Goal: Complete application form: Complete application form

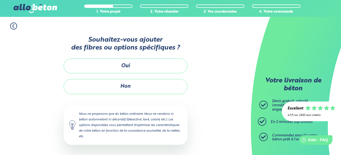
click at [206, 109] on div "1. Votre projet 2. Votre chantier 3. Vos coordonnées 4. Votre commande Souhaite…" at bounding box center [125, 86] width 251 height 139
click at [220, 118] on div "1. Votre projet 2. Votre chantier 3. Vos coordonnées 4. Votre commande Souhaite…" at bounding box center [125, 86] width 251 height 139
click at [222, 117] on div "1. Votre projet 2. Votre chantier 3. Vos coordonnées 4. Votre commande Souhaite…" at bounding box center [125, 86] width 251 height 139
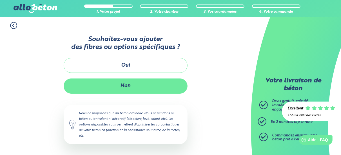
click at [132, 88] on button "Non" at bounding box center [126, 85] width 124 height 15
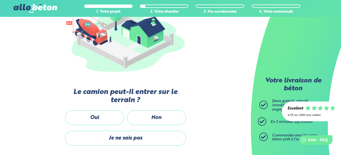
scroll to position [113, 0]
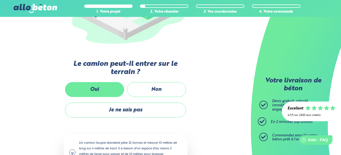
click at [90, 86] on label "Oui" at bounding box center [94, 89] width 59 height 15
click at [0, 0] on input "Oui" at bounding box center [0, 0] width 0 height 0
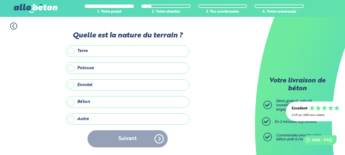
click at [71, 118] on label "Autre" at bounding box center [128, 118] width 124 height 11
click at [0, 0] on input "Autre" at bounding box center [0, 0] width 0 height 0
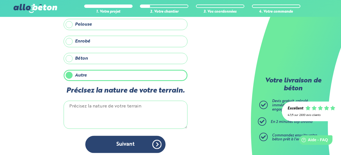
scroll to position [44, 0]
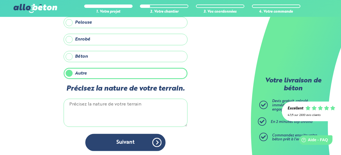
click at [104, 99] on textarea "Précisez la nature de votre terrain." at bounding box center [126, 113] width 124 height 28
type textarea "gravier"
click at [215, 86] on div "1. Votre projet 2. Votre chantier 3. Vos coordonnées 4. Votre commande Quelle e…" at bounding box center [125, 64] width 251 height 183
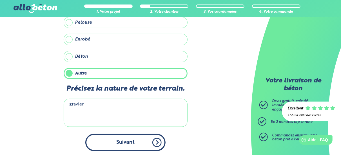
click at [127, 141] on button "Suivant" at bounding box center [125, 142] width 80 height 17
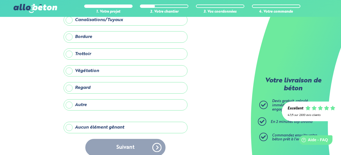
scroll to position [43, 0]
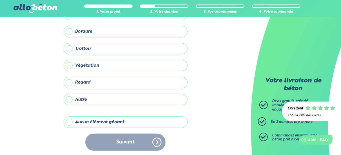
click at [67, 121] on label "Aucun élément gênant" at bounding box center [126, 121] width 124 height 11
click at [0, 0] on input "Aucun élément gênant" at bounding box center [0, 0] width 0 height 0
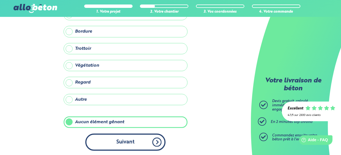
click at [130, 140] on button "Suivant" at bounding box center [125, 142] width 80 height 17
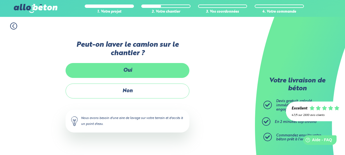
click at [124, 74] on label "Oui" at bounding box center [128, 70] width 124 height 15
click at [0, 0] on input "Oui" at bounding box center [0, 0] width 0 height 0
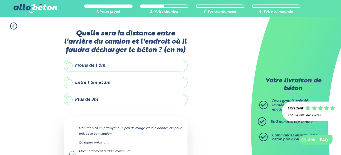
click at [70, 64] on label "Moins de 1,5m" at bounding box center [126, 65] width 124 height 11
click at [0, 0] on input "Moins de 1,5m" at bounding box center [0, 0] width 0 height 0
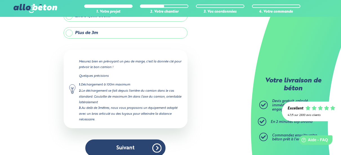
scroll to position [72, 0]
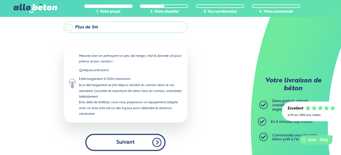
click at [118, 140] on button "Suivant" at bounding box center [125, 142] width 80 height 17
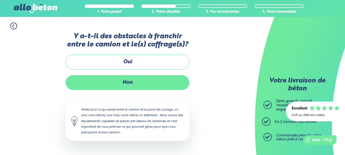
click at [124, 79] on label "Non" at bounding box center [128, 82] width 124 height 15
click at [0, 0] on input "Non" at bounding box center [0, 0] width 0 height 0
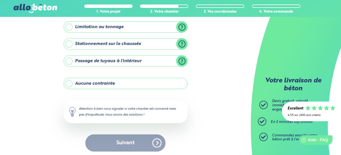
scroll to position [104, 0]
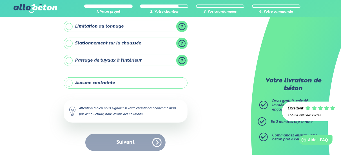
click at [95, 81] on label "Aucune contrainte" at bounding box center [126, 82] width 124 height 11
click at [0, 0] on input "Aucune contrainte" at bounding box center [0, 0] width 0 height 0
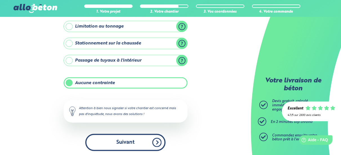
click at [132, 142] on button "Suivant" at bounding box center [125, 142] width 80 height 17
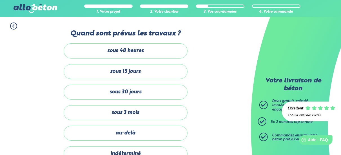
click at [220, 75] on div "1. Votre projet 2. Votre chantier 3. Vos coordonnées 4. Votre commande Quand so…" at bounding box center [125, 114] width 251 height 195
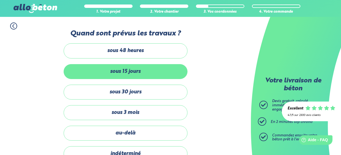
click at [129, 69] on label "sous 15 jours" at bounding box center [126, 71] width 124 height 15
click at [0, 0] on input "sous 15 jours" at bounding box center [0, 0] width 0 height 0
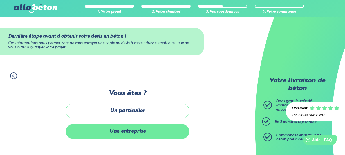
click at [130, 128] on label "Une entreprise" at bounding box center [128, 131] width 124 height 15
click at [0, 0] on input "Une entreprise" at bounding box center [0, 0] width 0 height 0
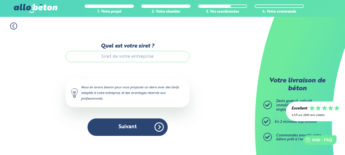
click at [134, 59] on input "Quel est votre siret ?" at bounding box center [128, 56] width 124 height 11
click at [108, 60] on input "Quel est votre siret ?" at bounding box center [128, 56] width 124 height 11
paste input "98318716200018"
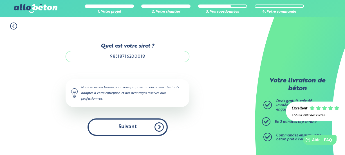
type input "98318716200018"
click at [134, 131] on button "Suivant" at bounding box center [127, 126] width 80 height 17
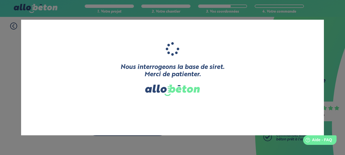
type input "SORED"
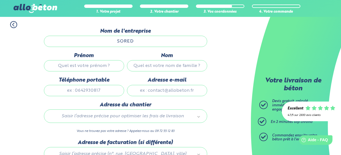
scroll to position [56, 0]
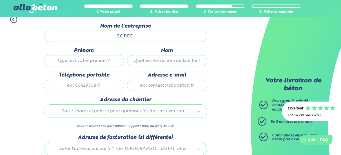
click at [85, 61] on input "Prénom" at bounding box center [84, 60] width 80 height 11
type input "[PERSON_NAME]"
type input "DUVAL"
click at [91, 80] on input "Téléphone portable" at bounding box center [84, 85] width 80 height 11
type input "0652460600"
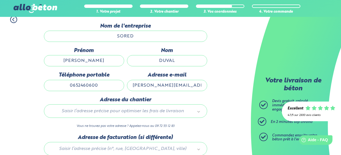
type input "[PERSON_NAME][EMAIL_ADDRESS][DOMAIN_NAME]"
click at [224, 62] on div "1. Votre projet 2. Votre chantier 3. Vos coordonnées 4. Votre commande Dernière…" at bounding box center [125, 105] width 251 height 190
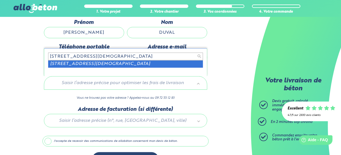
type input "[STREET_ADDRESS][DEMOGRAPHIC_DATA]"
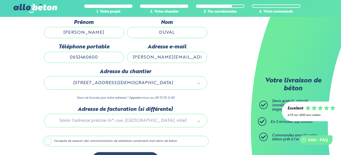
click at [213, 65] on div "1. Votre projet 2. Votre chantier 3. Vos coordonnées 4. Votre commande Dernière…" at bounding box center [125, 77] width 251 height 190
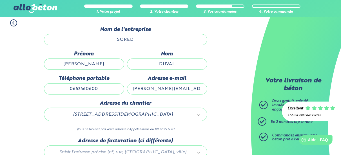
scroll to position [100, 0]
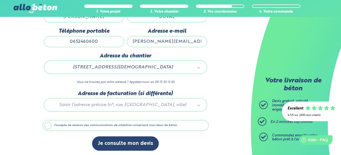
click at [48, 125] on label "J'accepte de recevoir des communications de allobéton concernant mon devis de b…" at bounding box center [125, 125] width 166 height 11
click at [0, 0] on input "J'accepte de recevoir des communications de allobéton concernant mon devis de b…" at bounding box center [0, 0] width 0 height 0
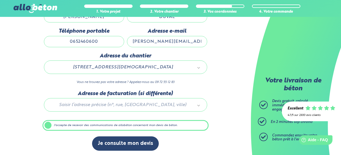
click at [48, 123] on label "J'accepte de recevoir des communications de allobéton concernant mon devis de b…" at bounding box center [125, 125] width 166 height 11
click at [0, 0] on input "J'accepte de recevoir des communications de allobéton concernant mon devis de b…" at bounding box center [0, 0] width 0 height 0
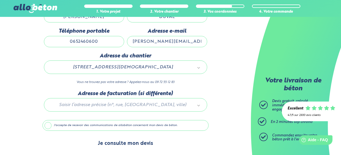
click at [112, 142] on button "Je consulte mon devis" at bounding box center [125, 143] width 67 height 14
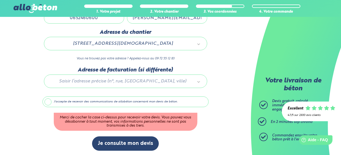
click at [47, 100] on label "J'accepte de recevoir des communications de allobéton concernant mon devis de b…" at bounding box center [125, 101] width 166 height 11
click at [0, 0] on input "J'accepte de recevoir des communications de allobéton concernant mon devis de b…" at bounding box center [0, 0] width 0 height 0
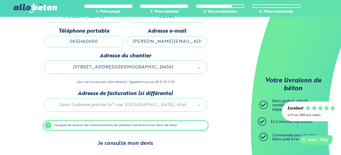
click at [129, 143] on button "Je consulte mon devis" at bounding box center [125, 143] width 67 height 14
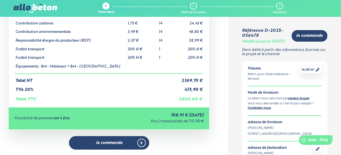
scroll to position [56, 0]
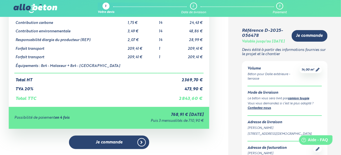
click at [214, 70] on div "Détails du devis Produits Prix unitaire HT Quantité Prix HT Dalle extérieure - …" at bounding box center [109, 84] width 239 height 211
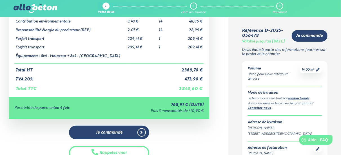
scroll to position [10, 0]
